Goal: Task Accomplishment & Management: Manage account settings

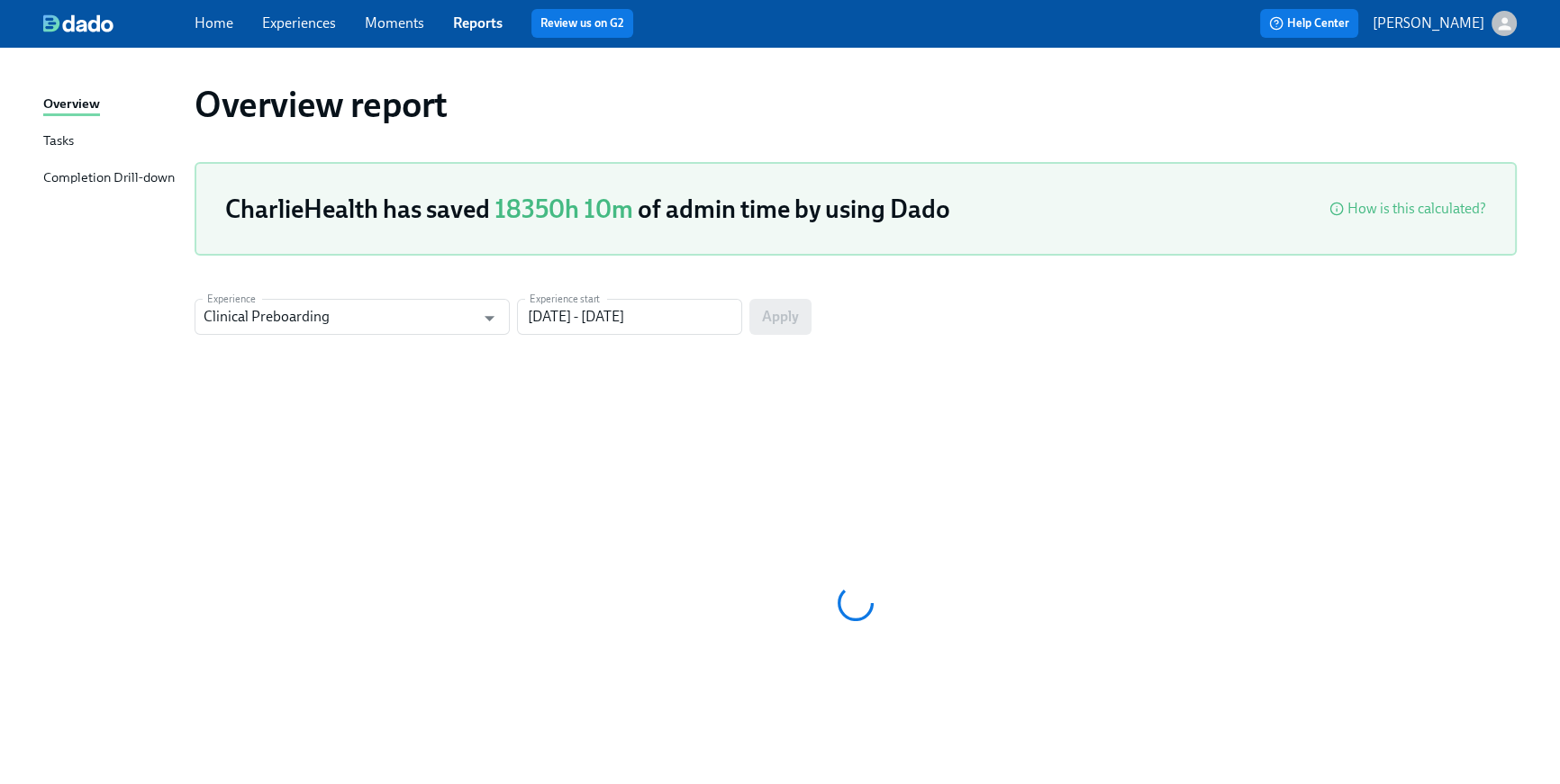
click at [219, 21] on link "Home" at bounding box center [213, 23] width 39 height 17
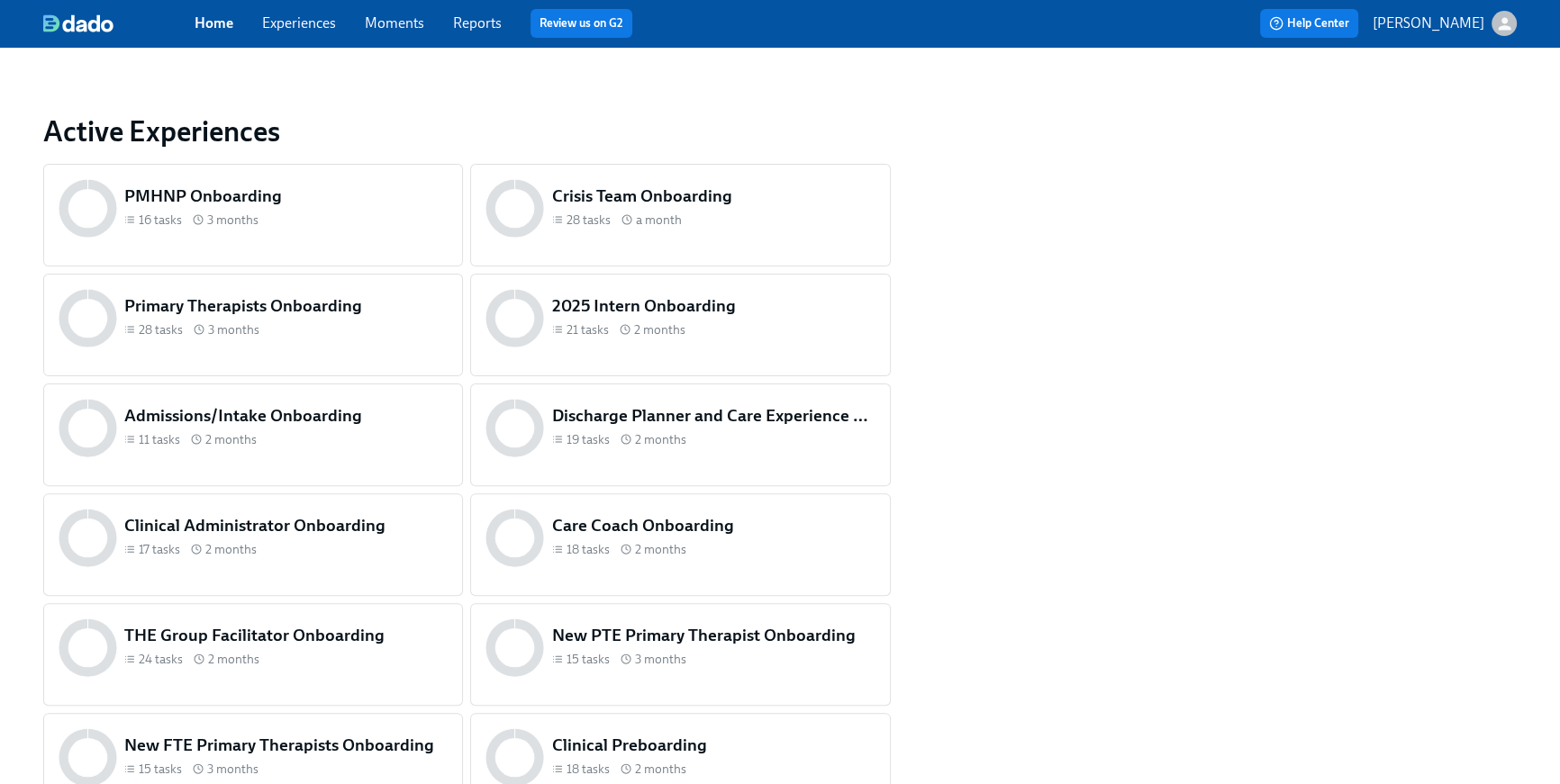
scroll to position [753, 0]
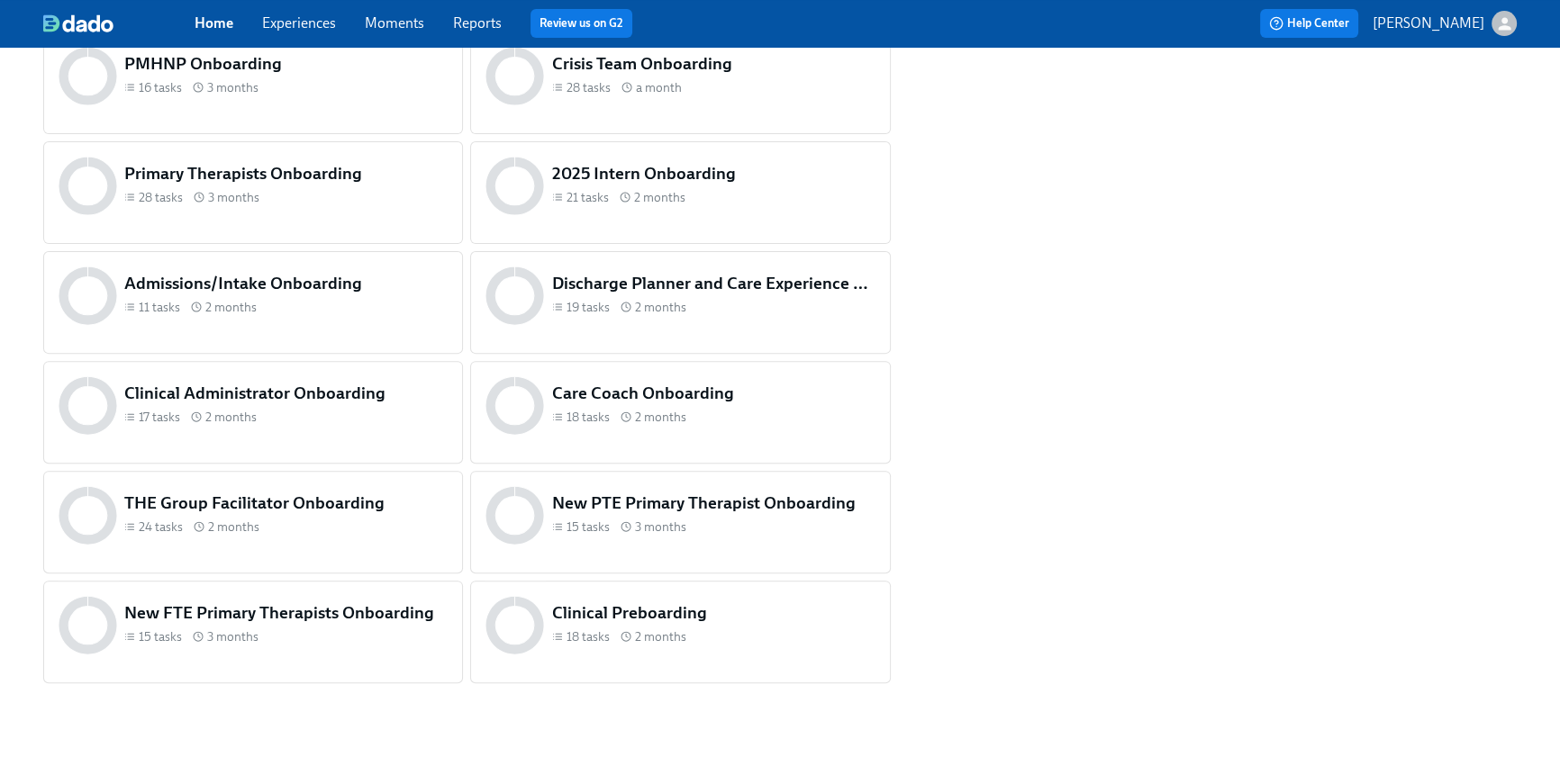
click at [658, 660] on div "Clinical Preboarding 18 tasks 2 months" at bounding box center [679, 632] width 420 height 103
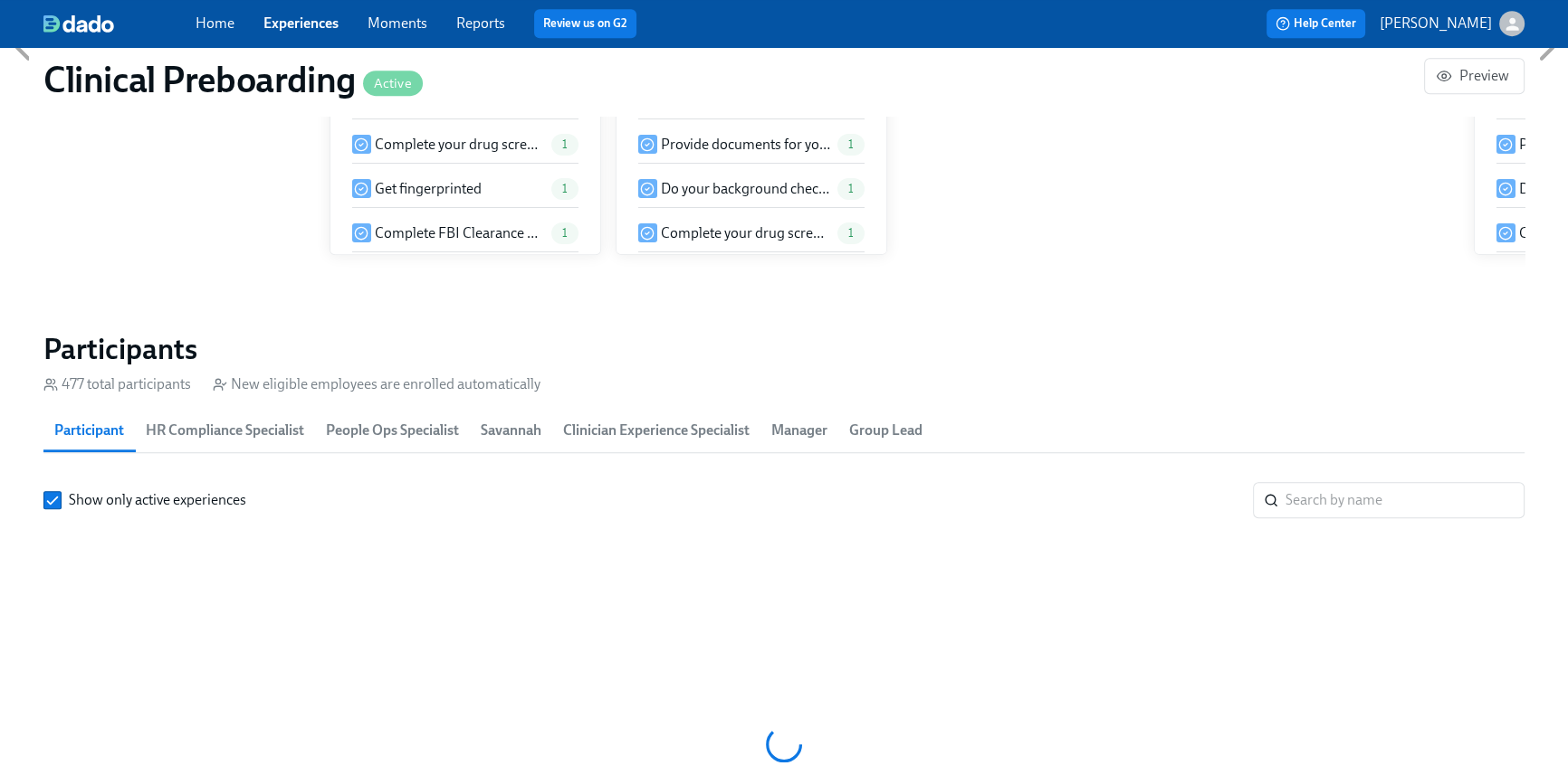
scroll to position [0, 21443]
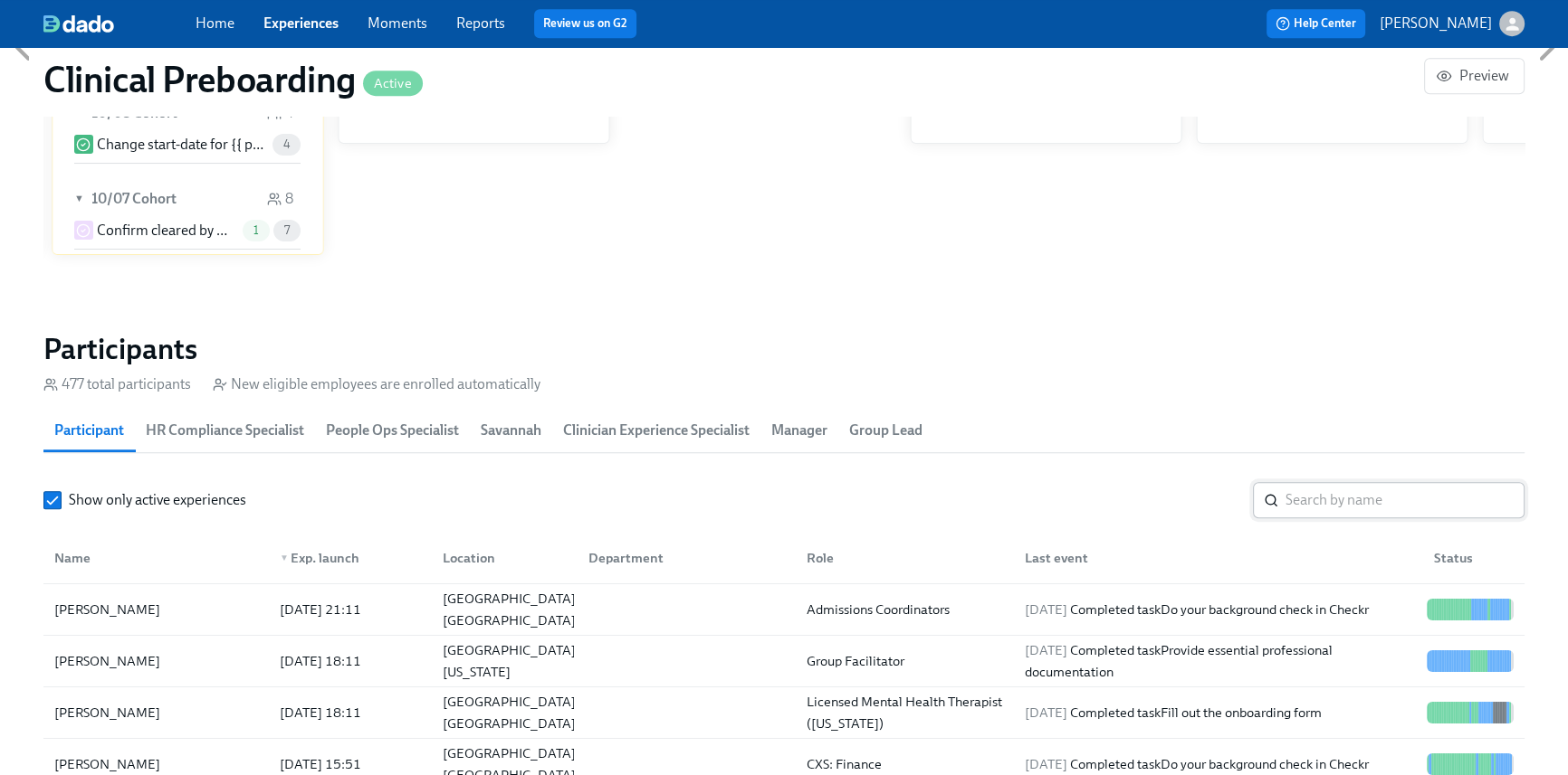
click at [1377, 502] on input "search" at bounding box center [1405, 500] width 239 height 36
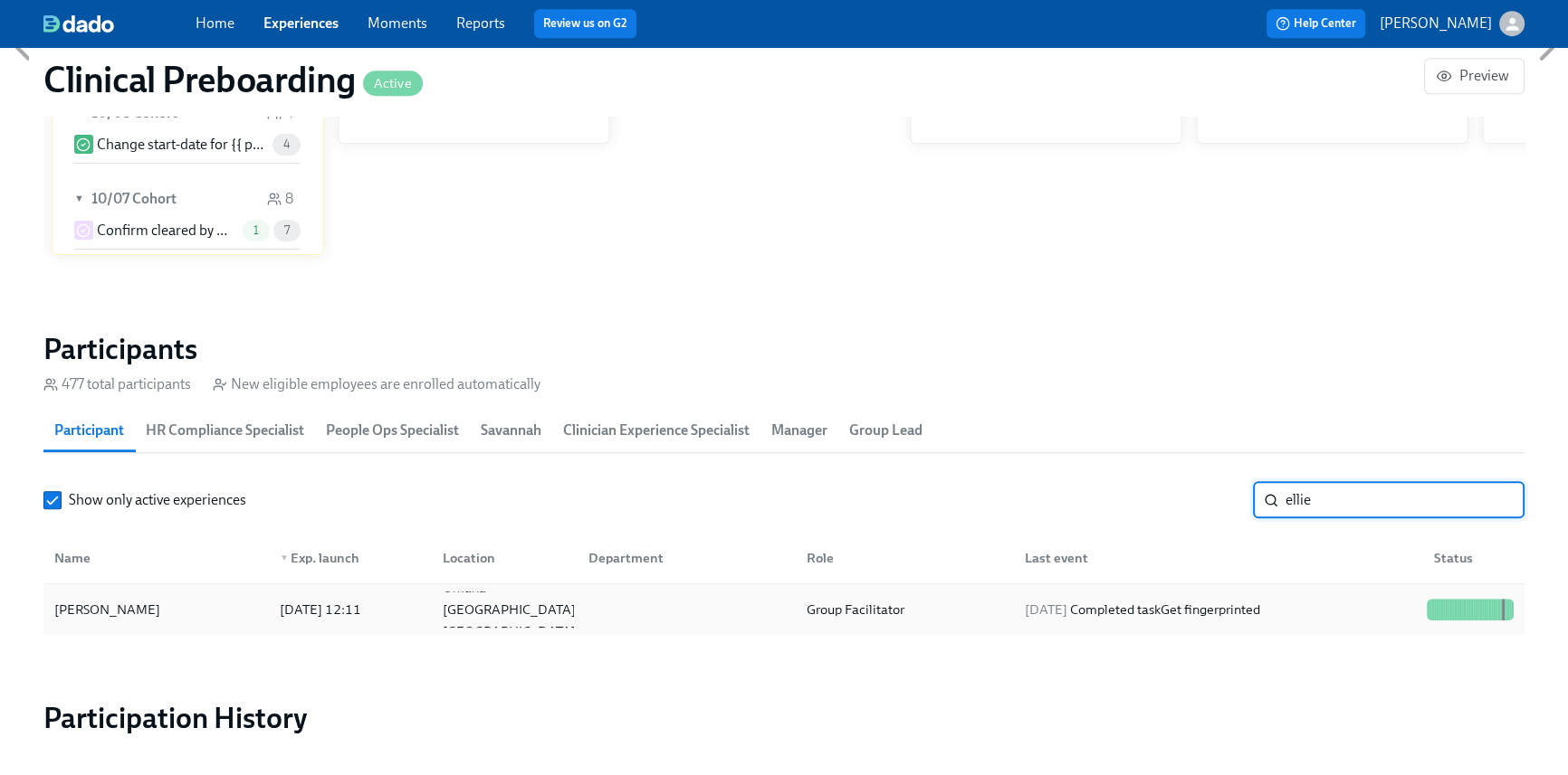
type input "ellie"
click at [1288, 596] on div "2025/10/02 Completed task Get fingerprinted" at bounding box center [1214, 610] width 409 height 36
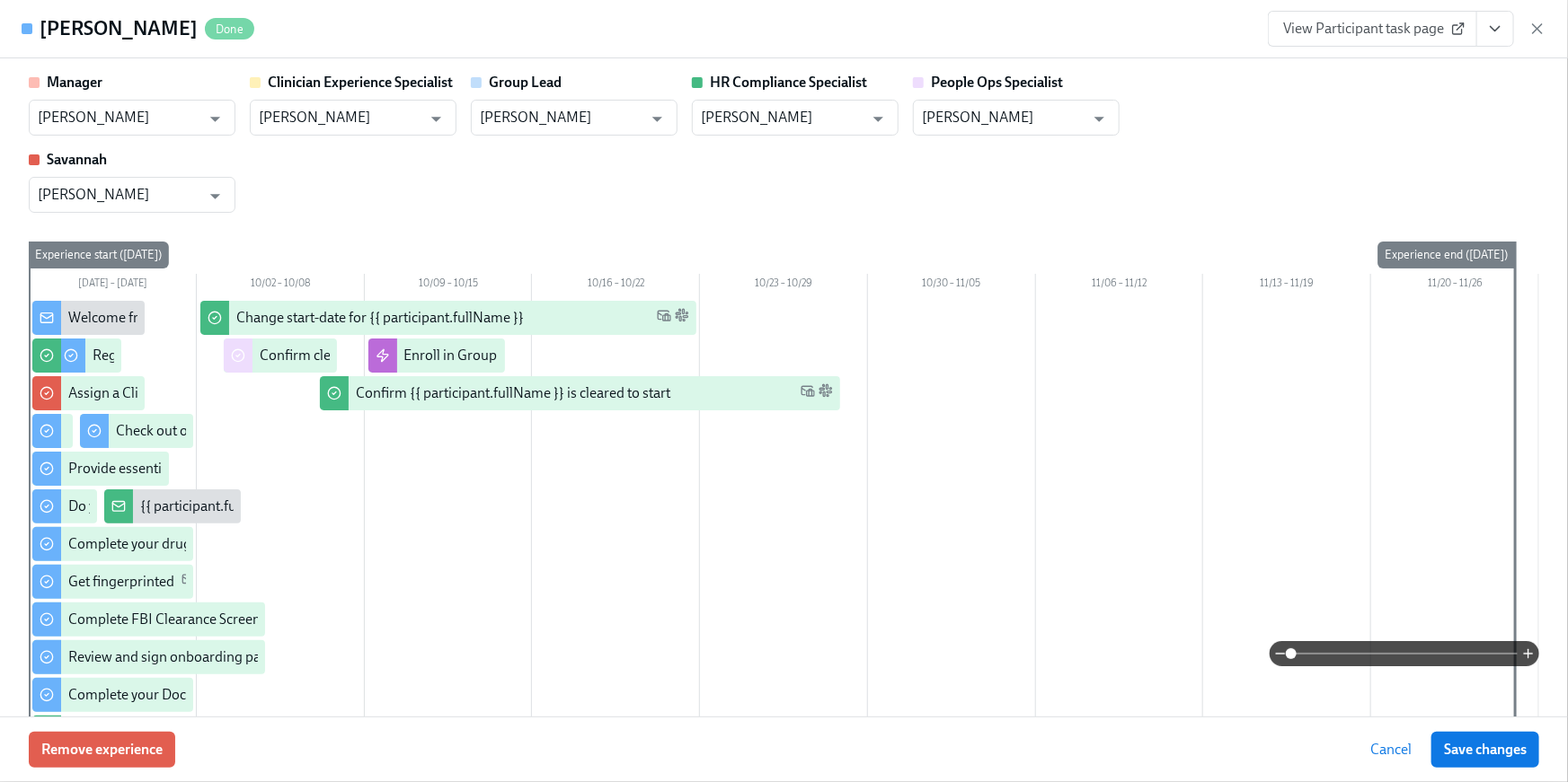
click at [1372, 32] on span "View Participant task page" at bounding box center [1372, 29] width 178 height 18
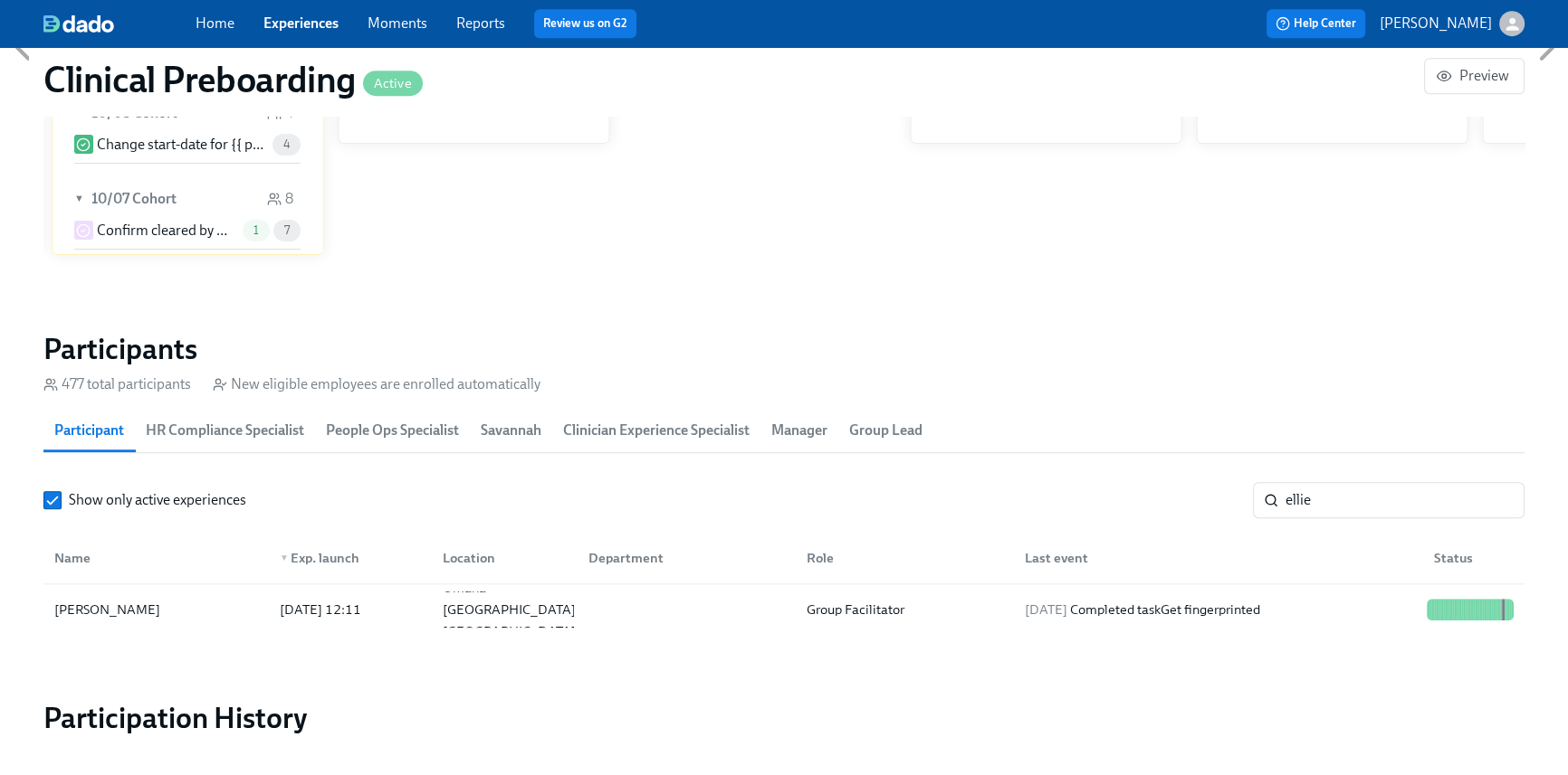
click at [198, 16] on link "Home" at bounding box center [214, 23] width 39 height 17
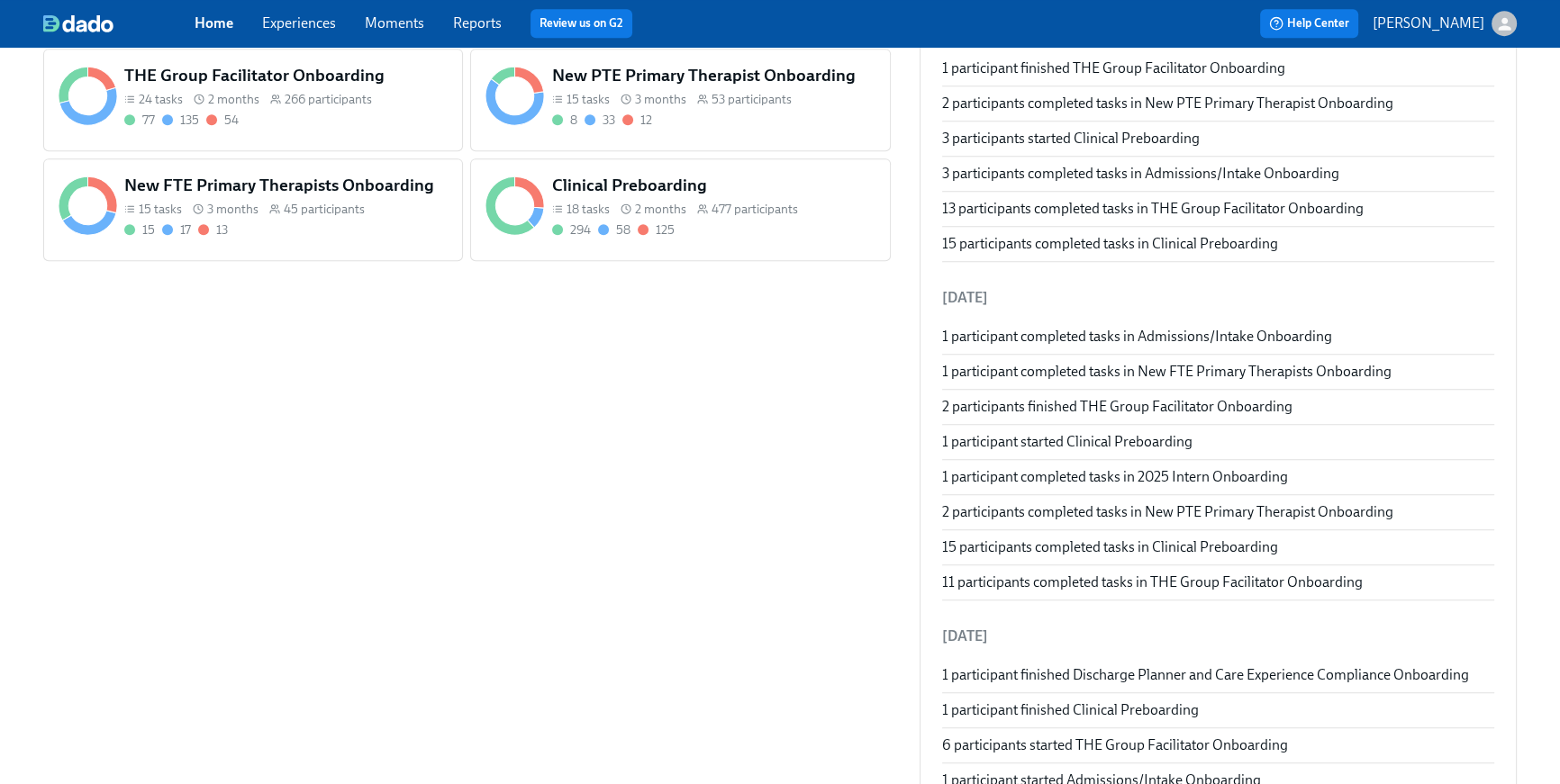
scroll to position [1021, 0]
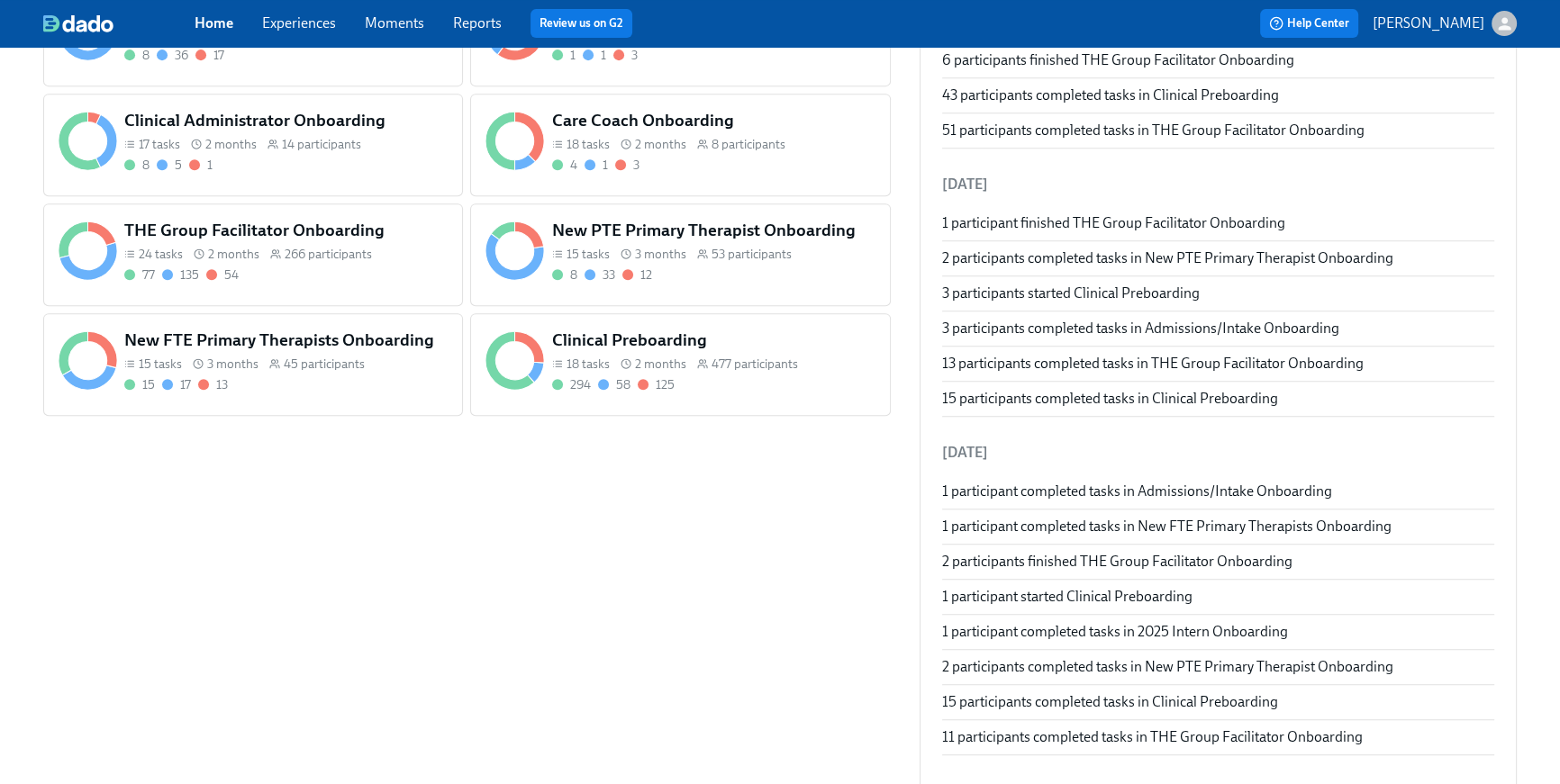
click at [332, 226] on h5 "THE Group Facilitator Onboarding" at bounding box center [286, 230] width 323 height 23
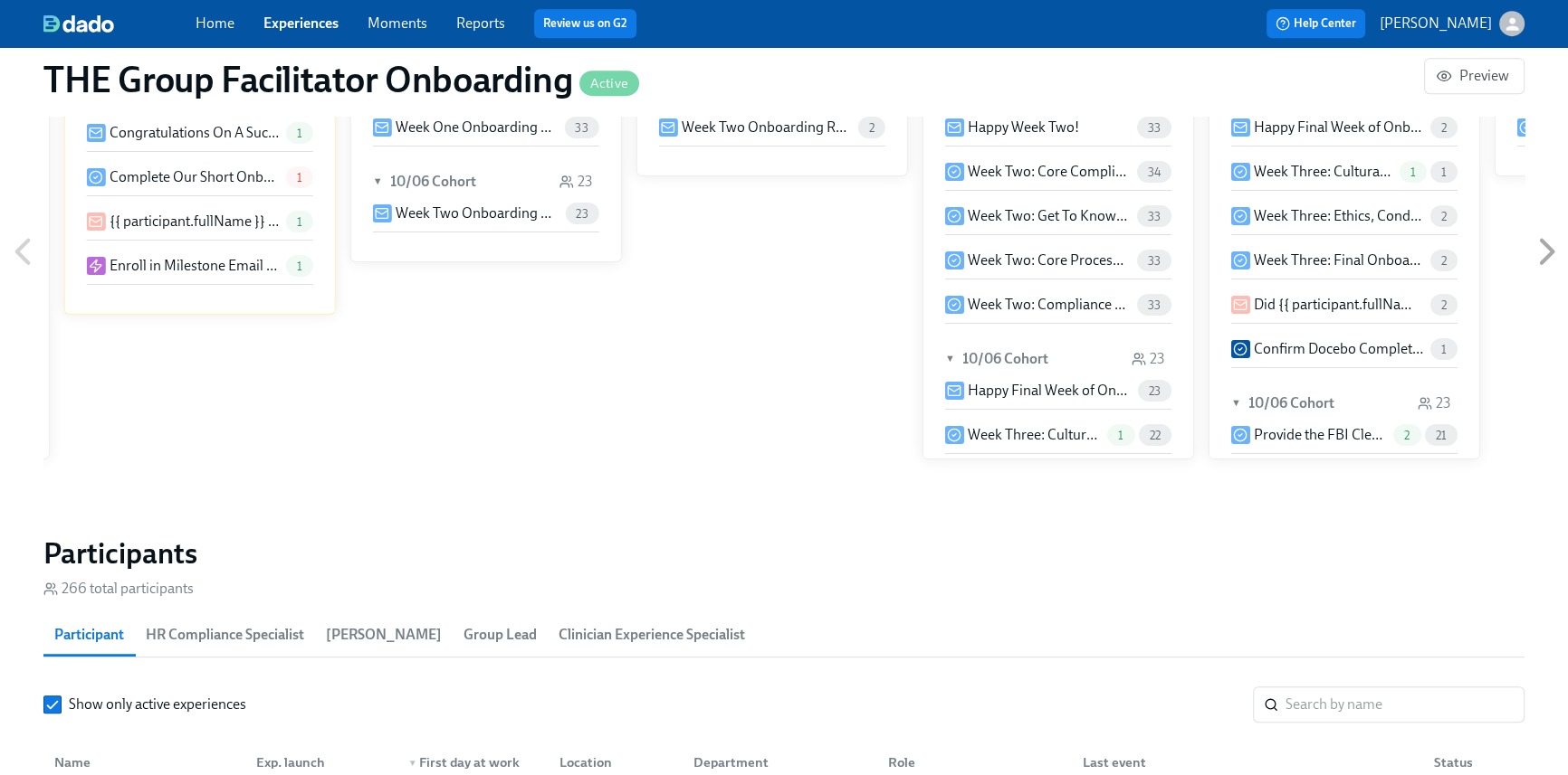
scroll to position [0, 23732]
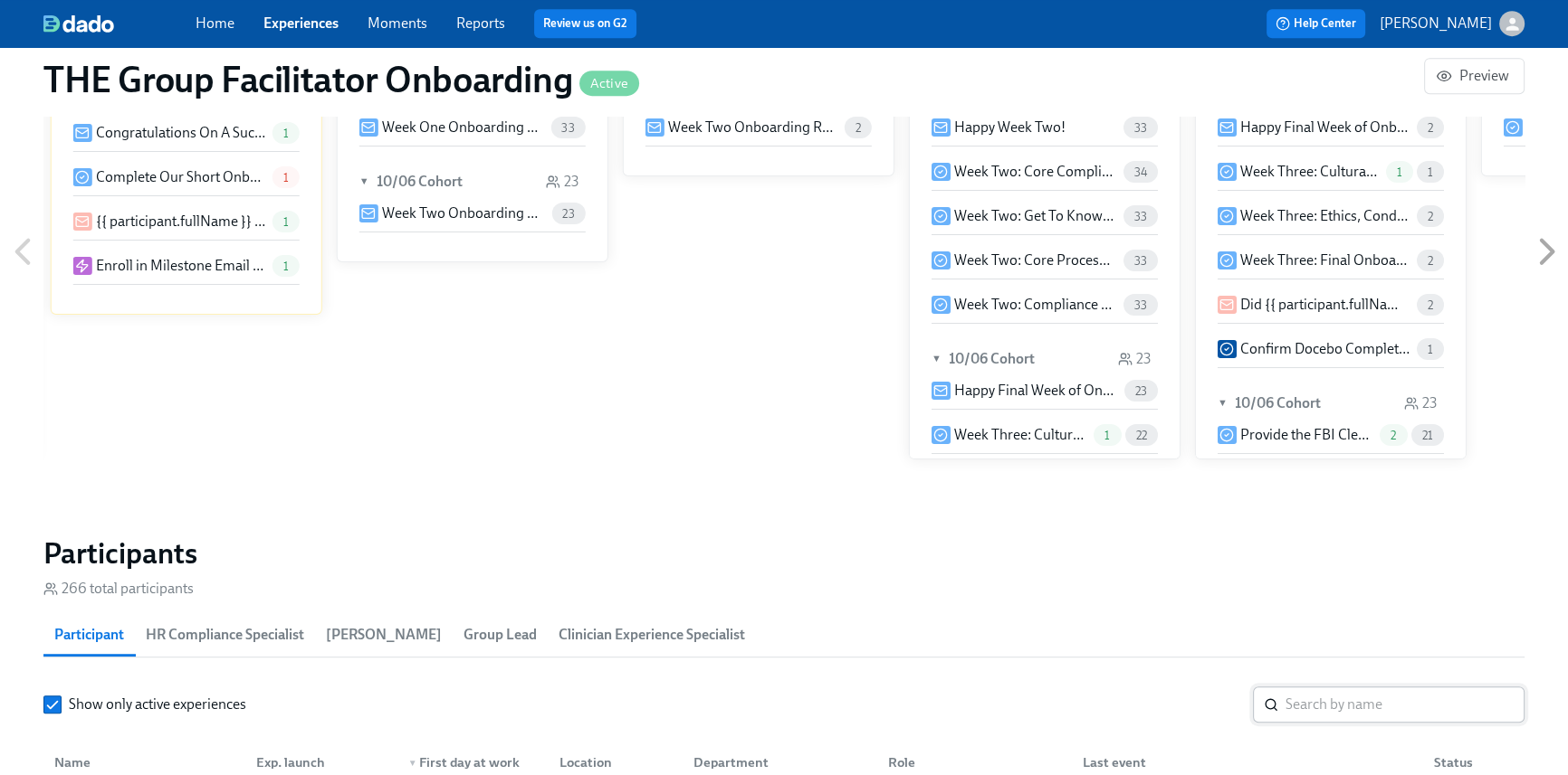
click at [1350, 696] on input "search" at bounding box center [1405, 705] width 239 height 36
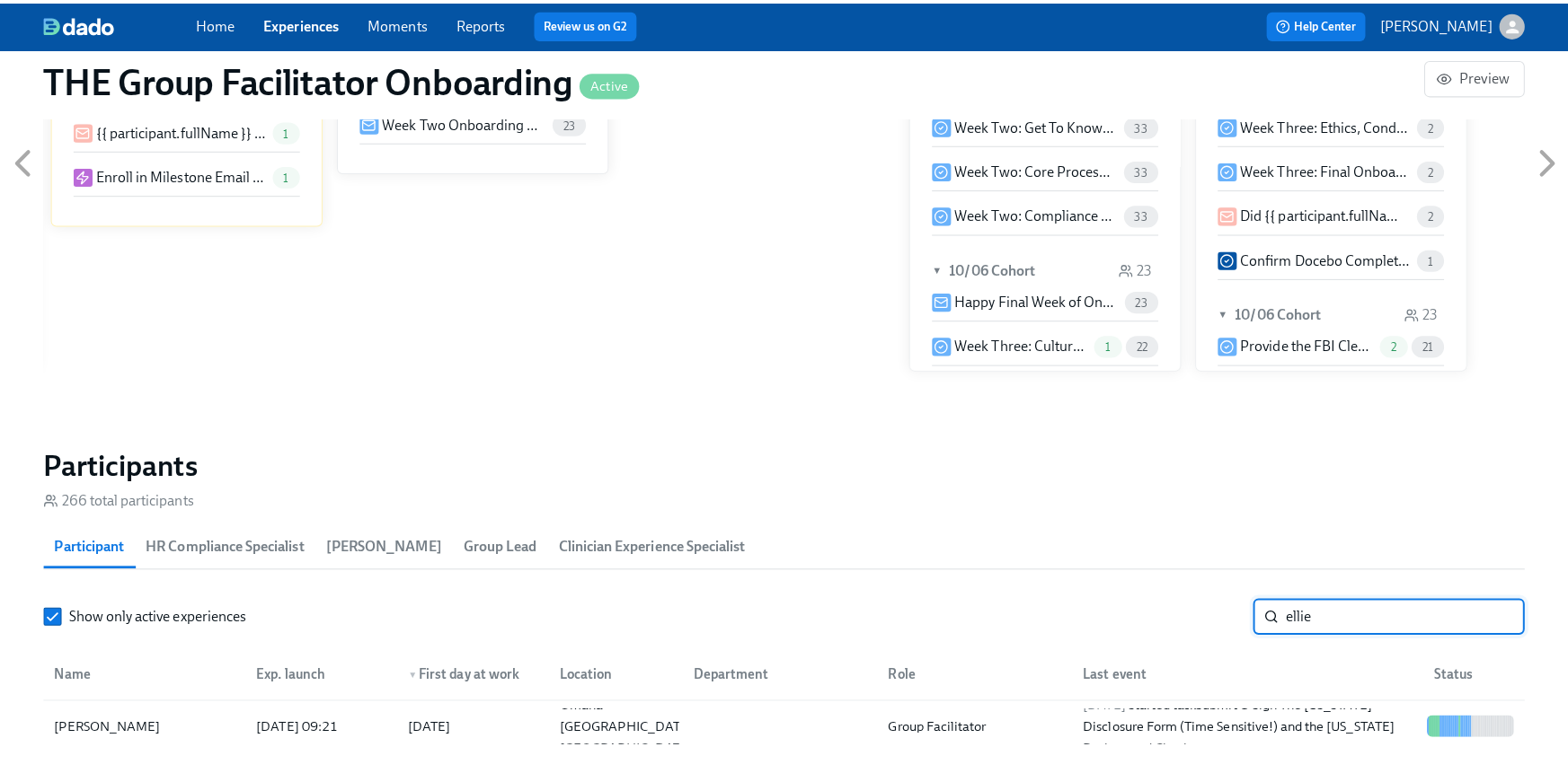
scroll to position [1329, 0]
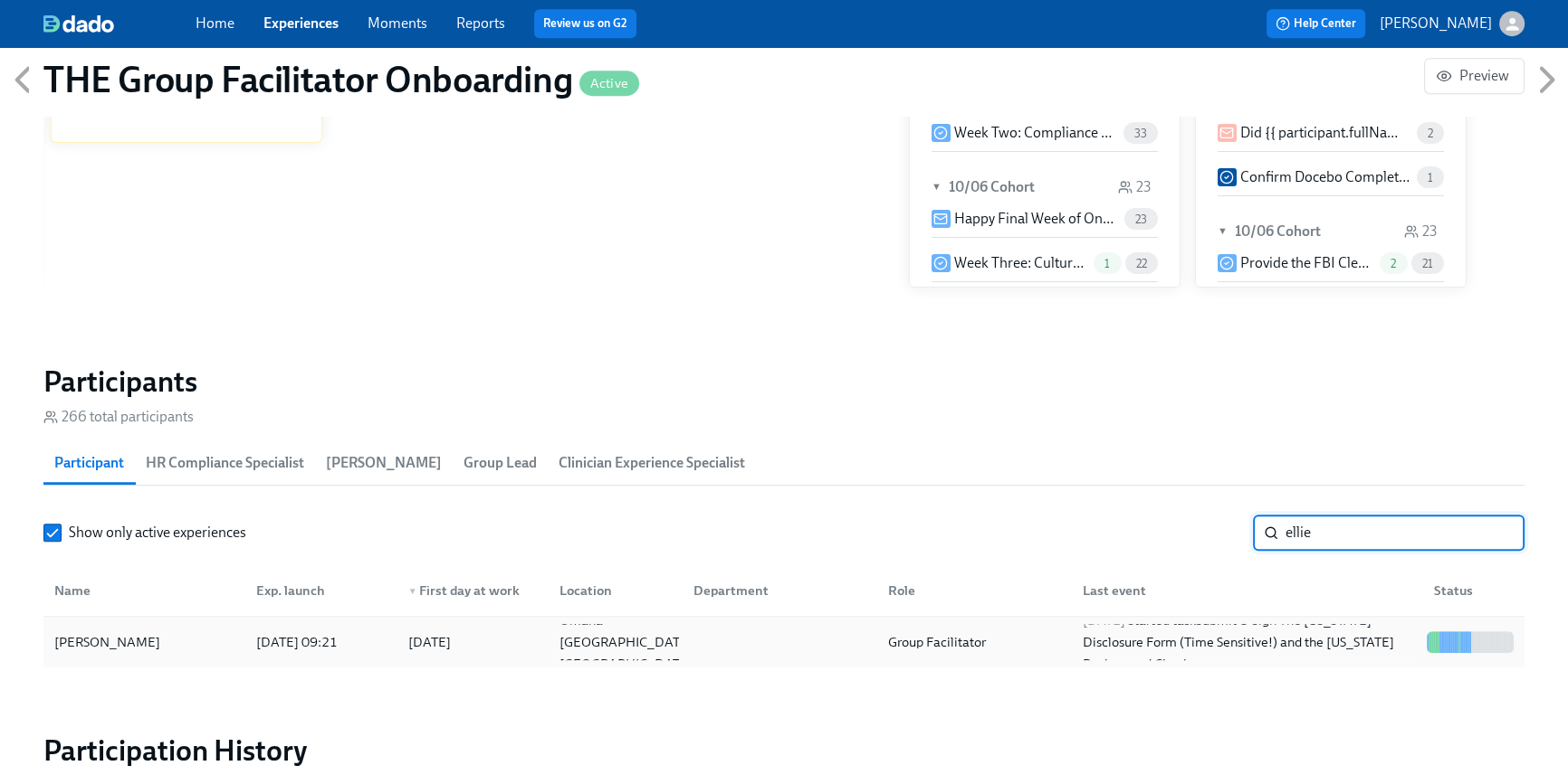
type input "ellie"
click at [804, 645] on div at bounding box center [776, 643] width 194 height 36
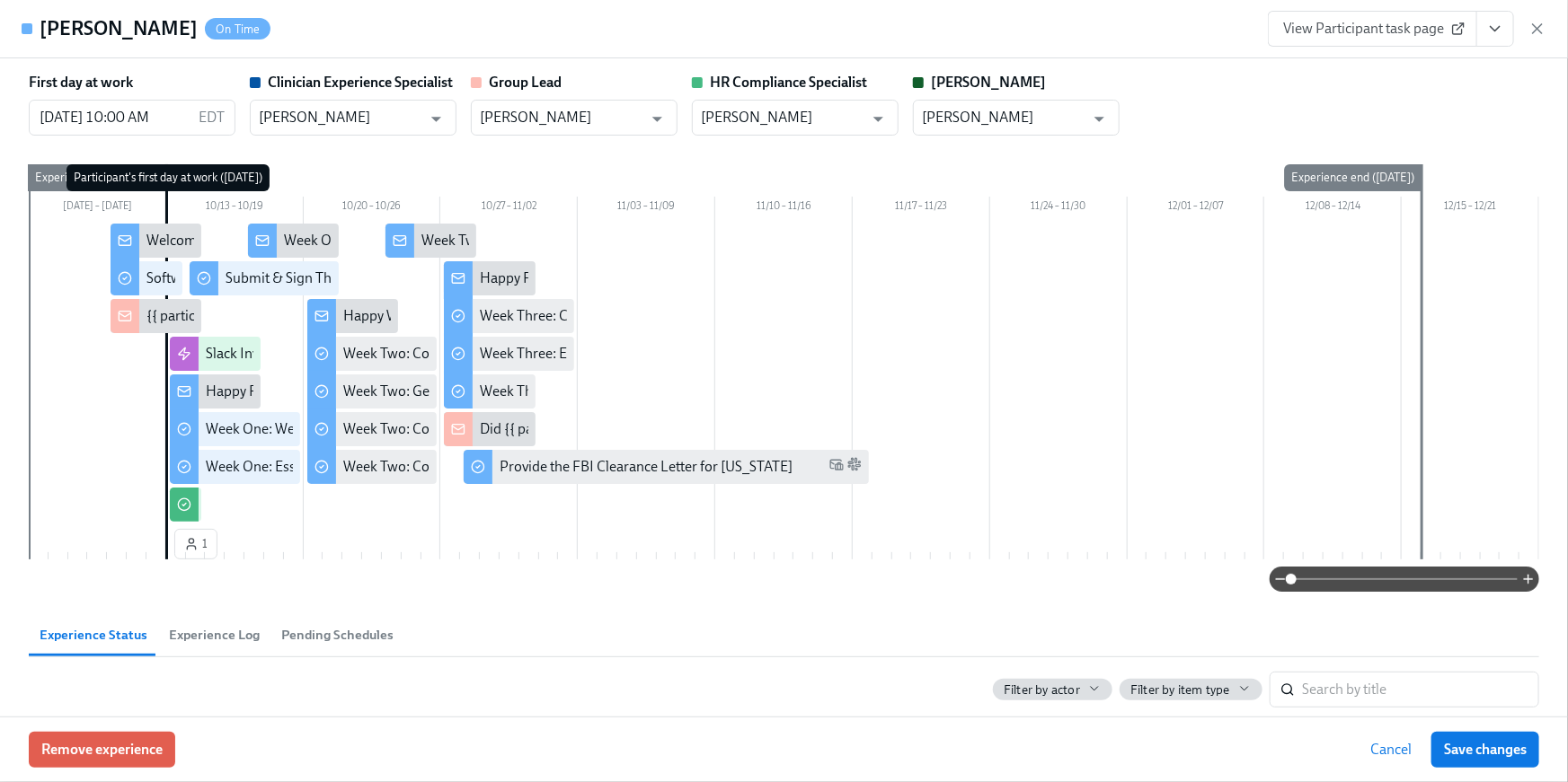
click at [1308, 20] on span "View Participant task page" at bounding box center [1372, 29] width 178 height 18
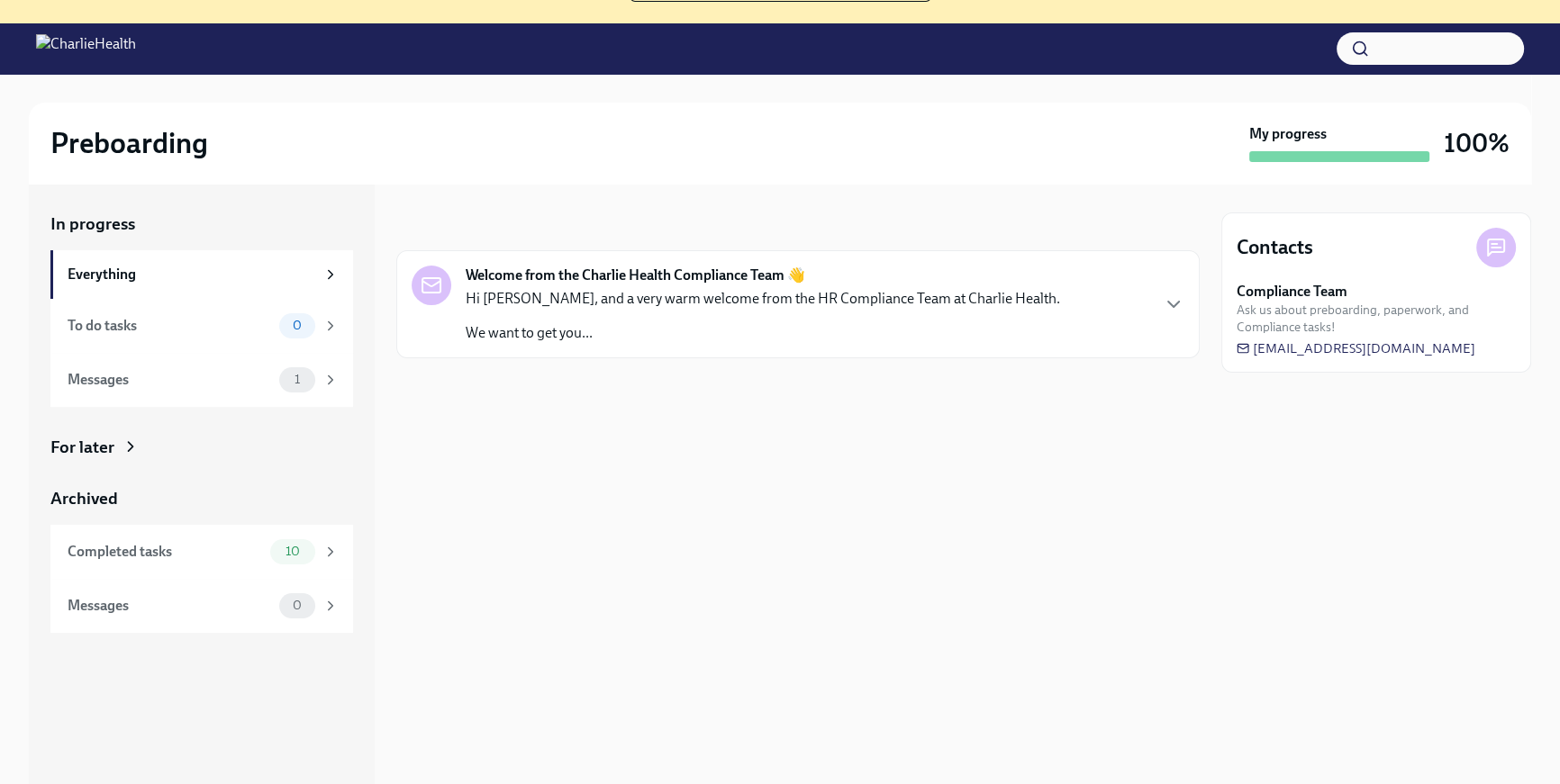
scroll to position [183, 0]
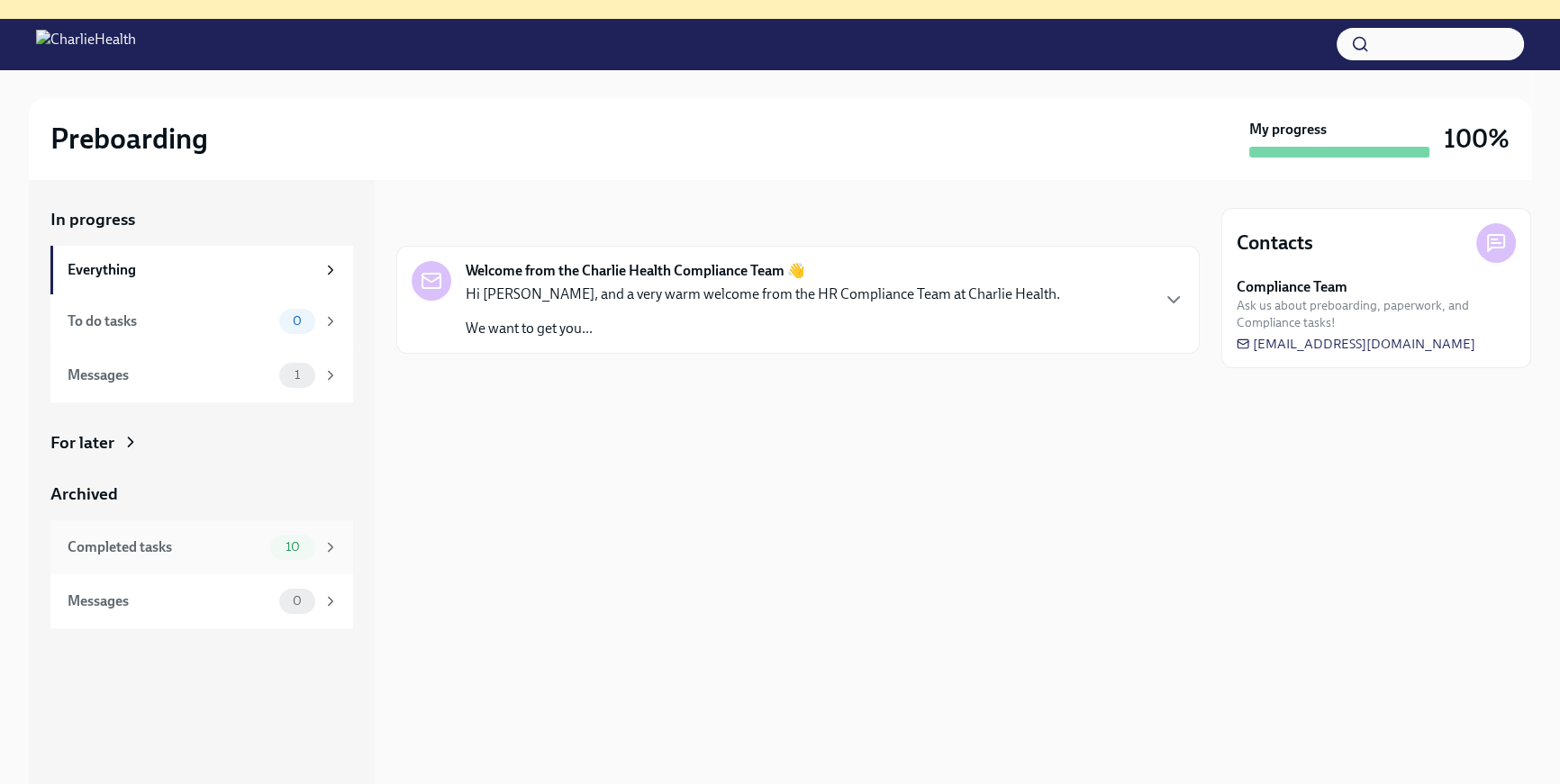
click at [169, 537] on div "Completed tasks" at bounding box center [165, 547] width 195 height 20
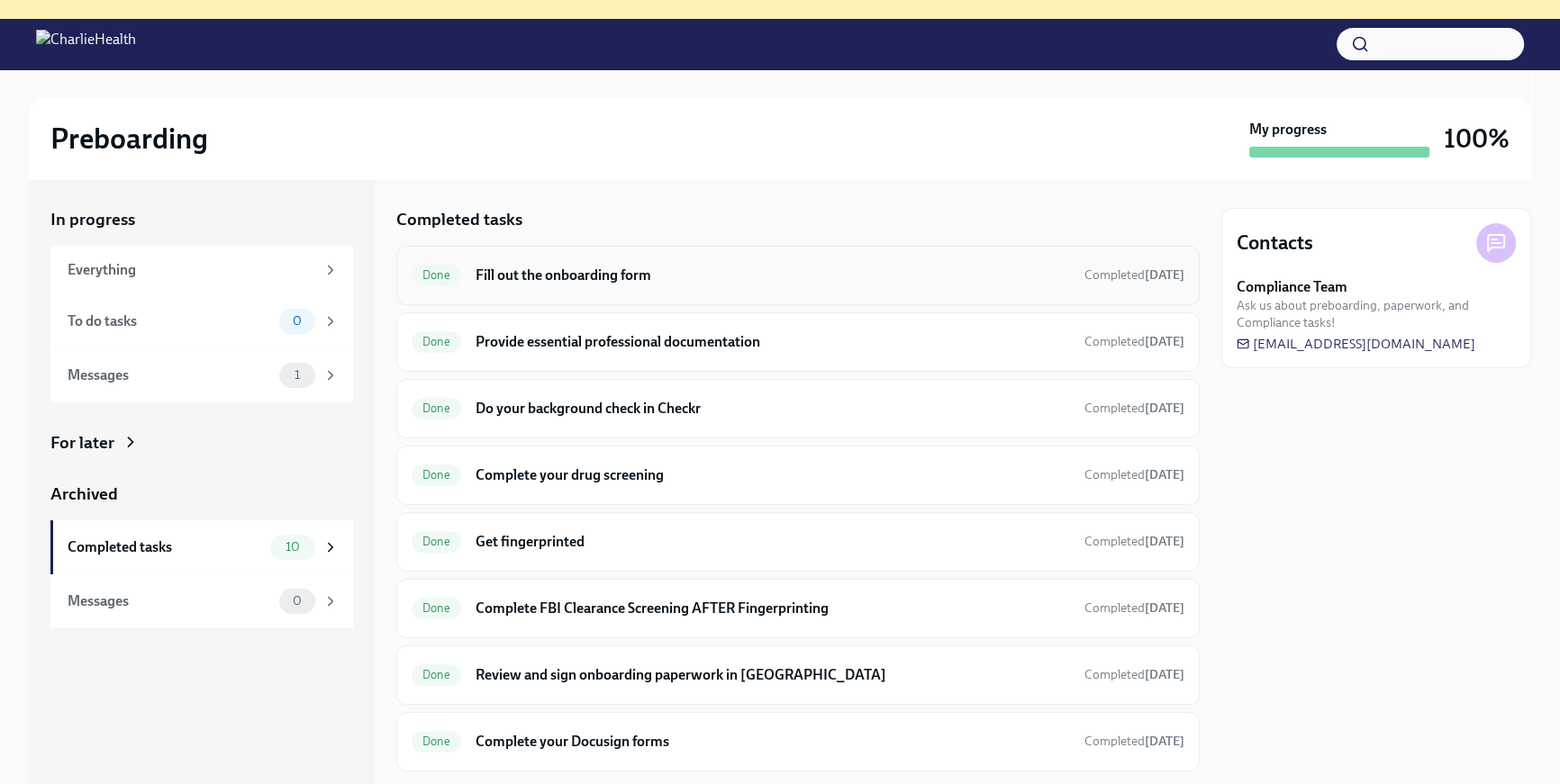
click at [846, 301] on div "Done Fill out the onboarding form Completed [DATE]" at bounding box center [798, 275] width 803 height 60
click at [1014, 281] on h6 "Fill out the onboarding form" at bounding box center [772, 275] width 594 height 20
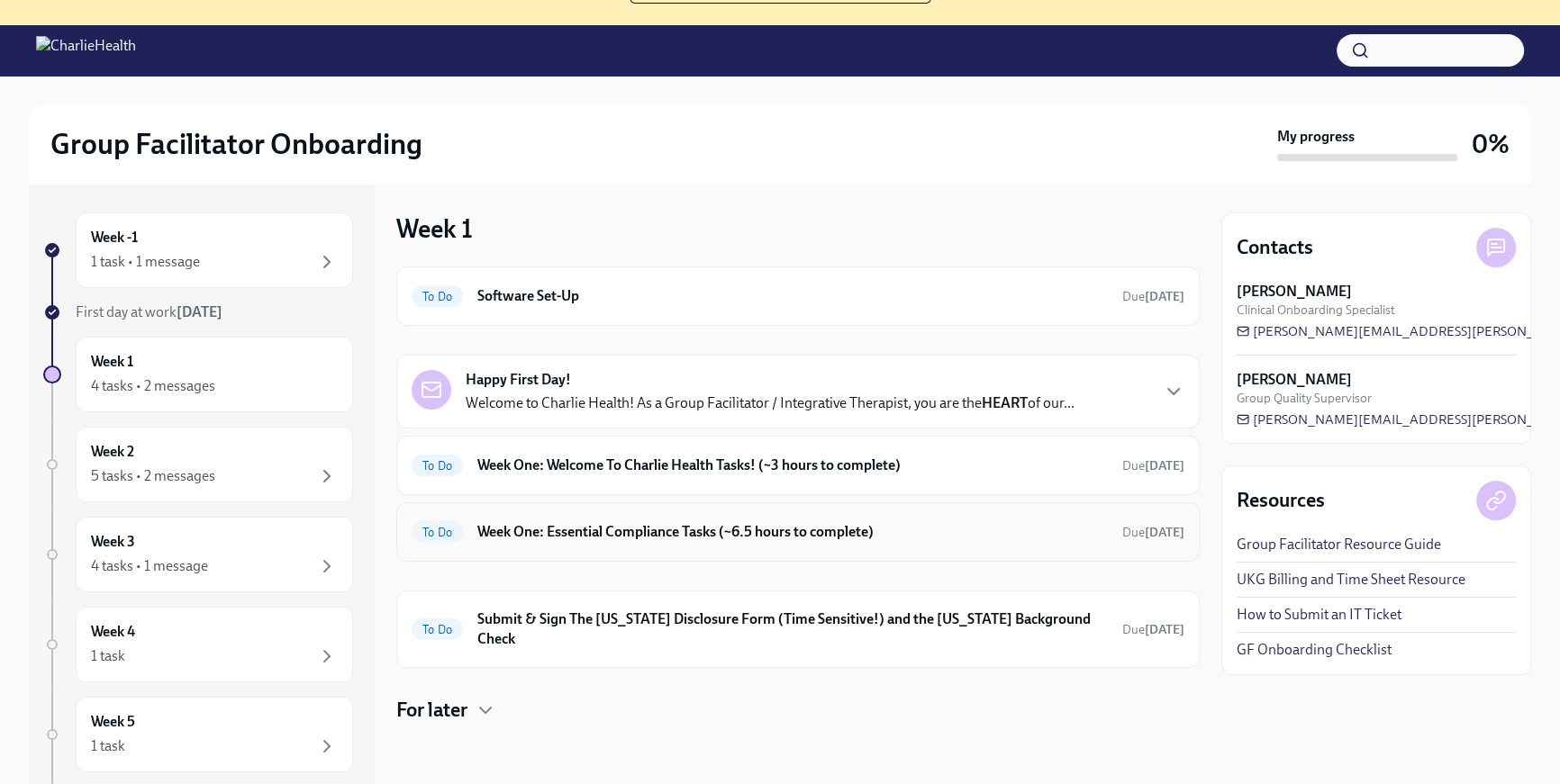
scroll to position [182, 0]
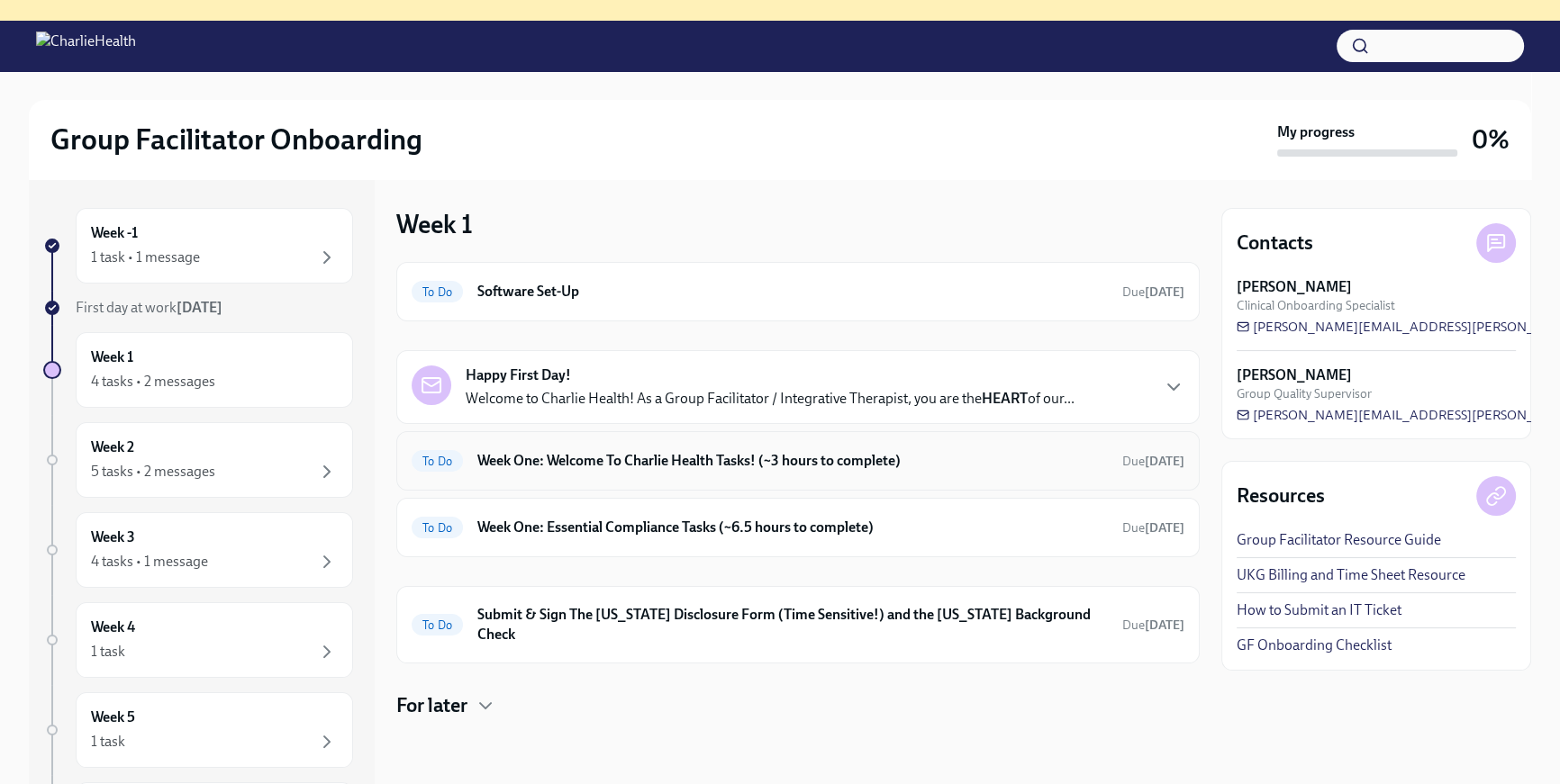
click at [928, 443] on div "To Do Week One: Welcome To Charlie Health Tasks! (~3 hours to complete) Due in …" at bounding box center [798, 461] width 803 height 60
click at [941, 470] on div "To Do Week One: Welcome To Charlie Health Tasks! (~3 hours to complete) Due in …" at bounding box center [798, 461] width 772 height 29
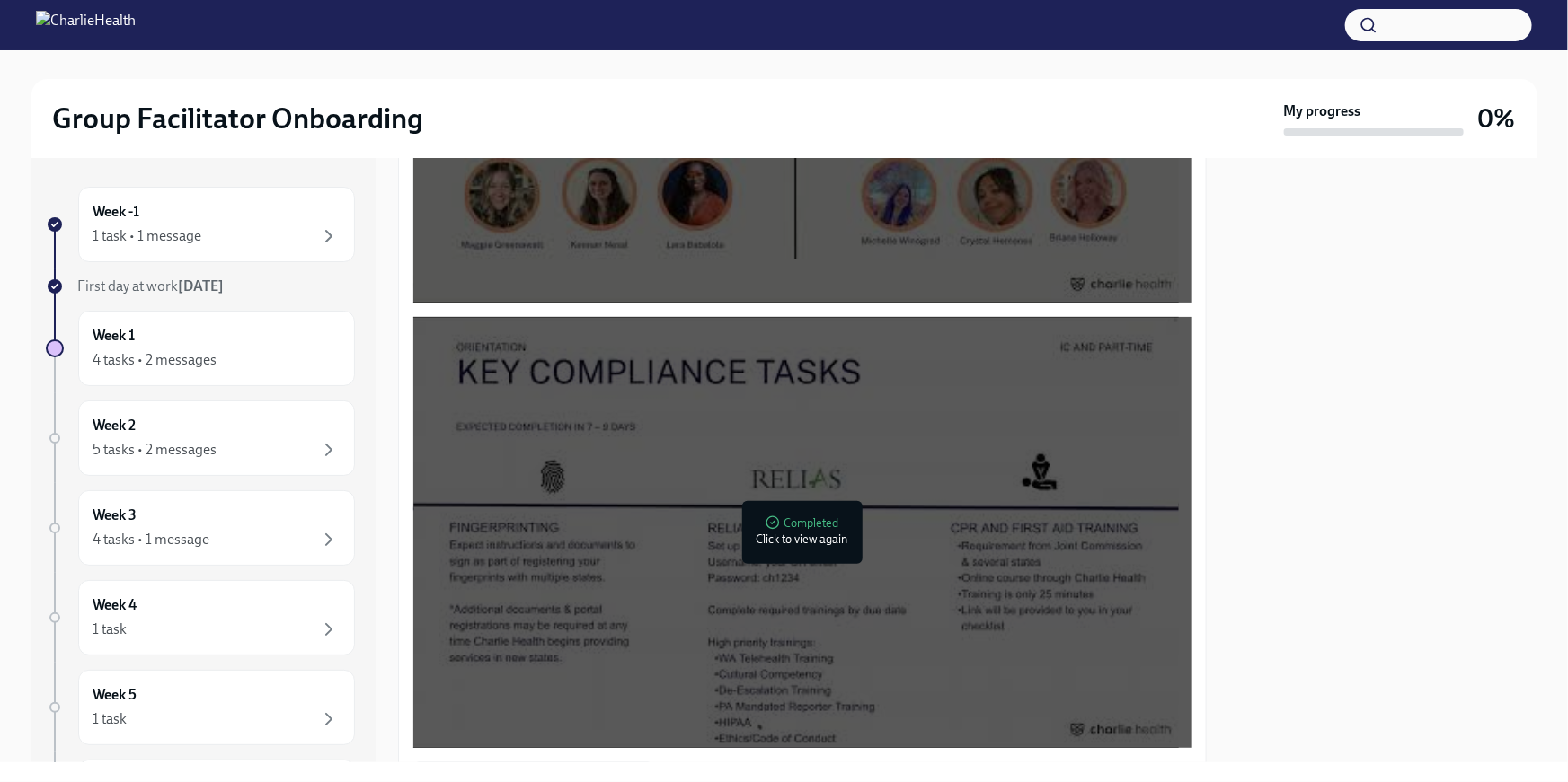
scroll to position [1282, 0]
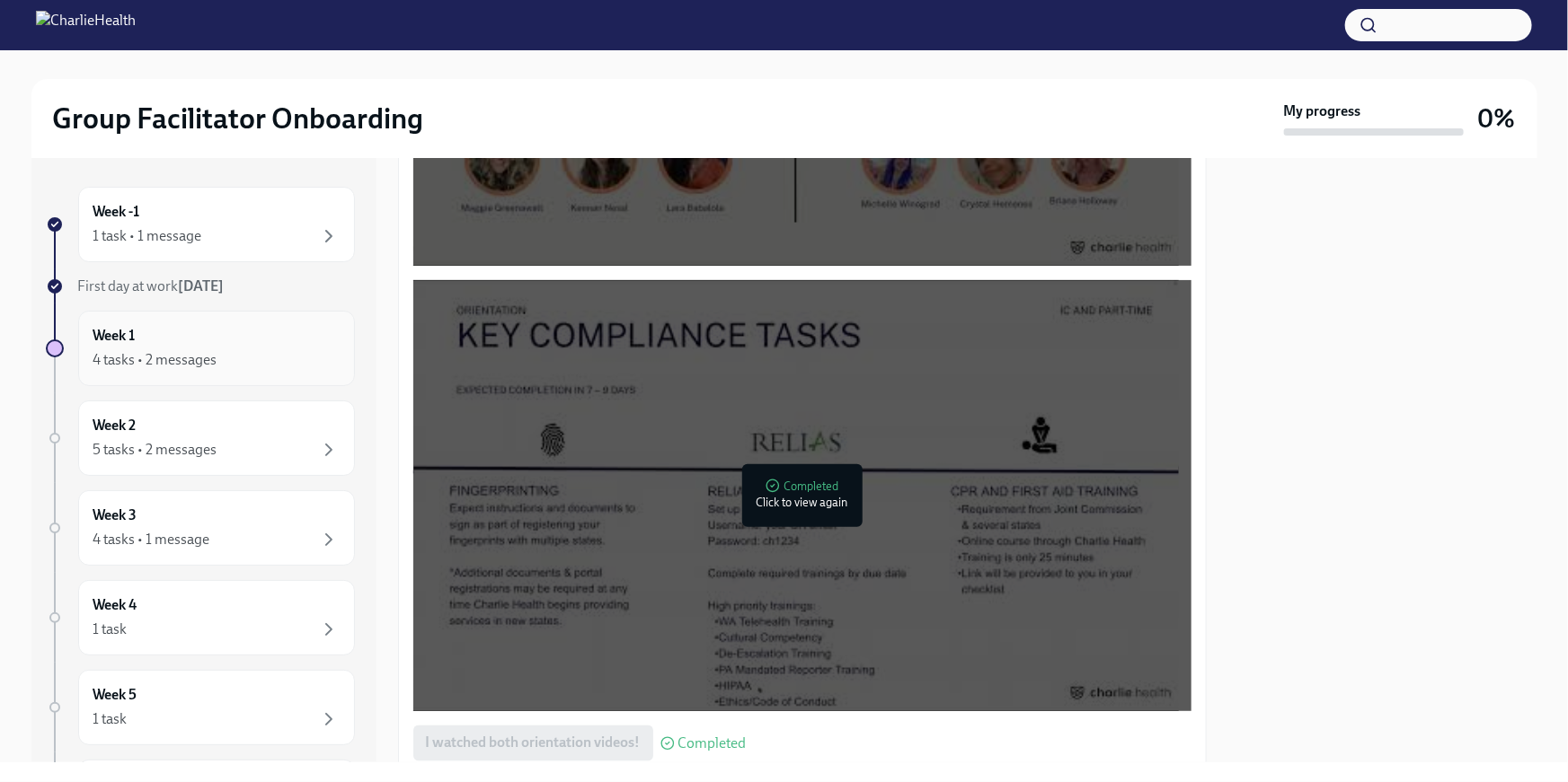
click at [318, 360] on icon "button" at bounding box center [329, 360] width 22 height 22
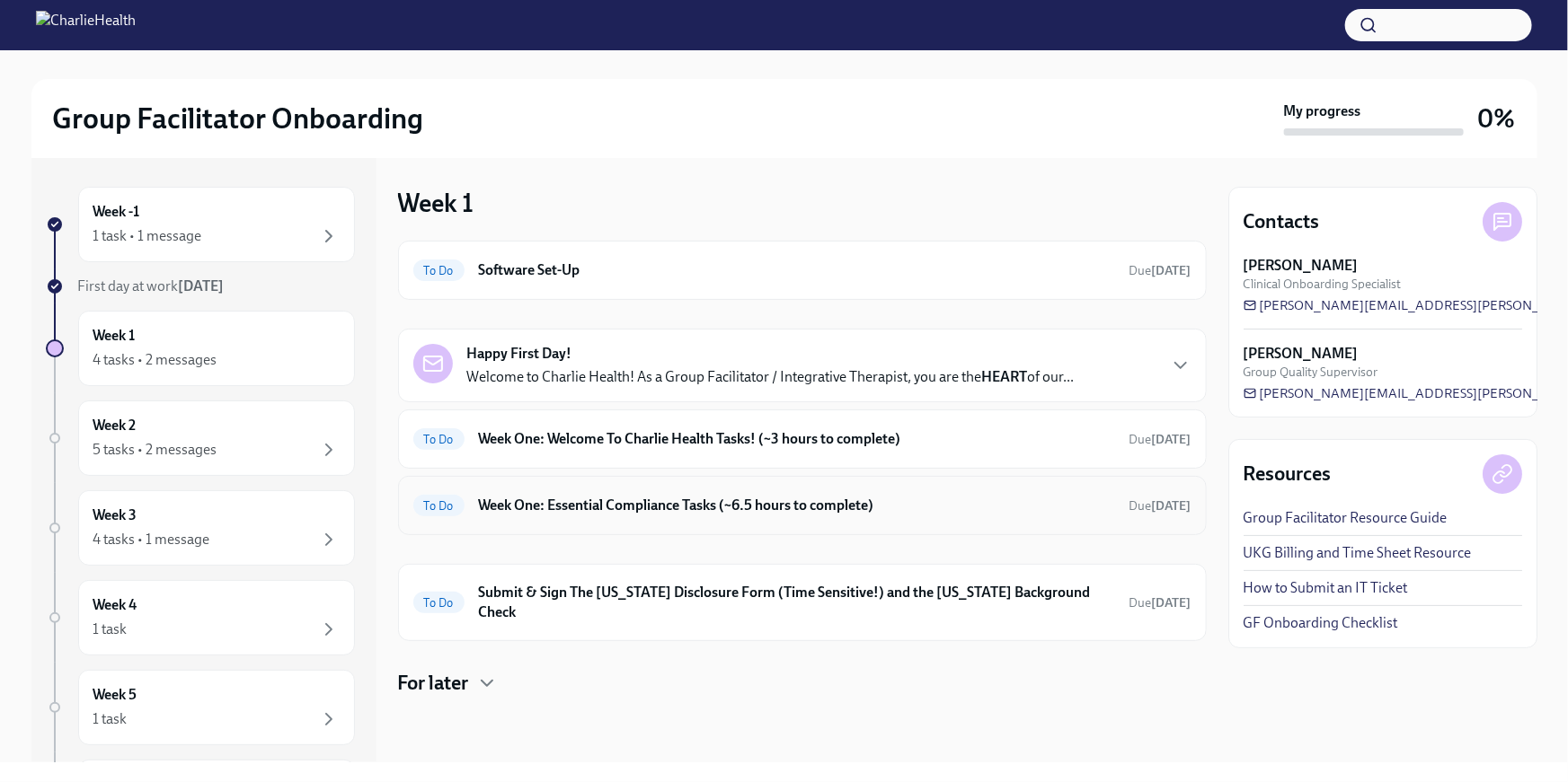
click at [952, 499] on h6 "Week One: Essential Compliance Tasks (~6.5 hours to complete)" at bounding box center [797, 505] width 636 height 20
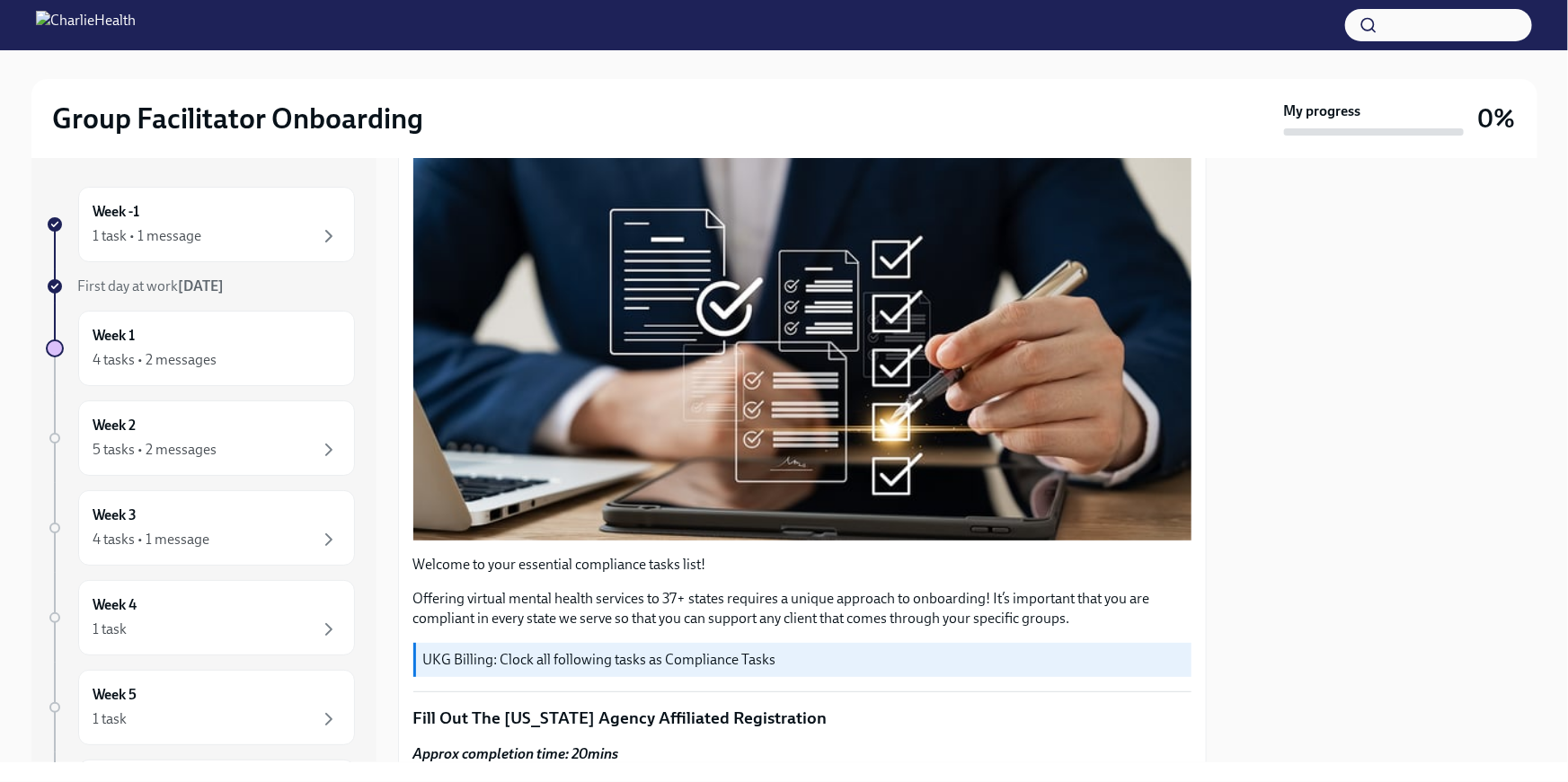
scroll to position [234, 0]
